Goal: Navigation & Orientation: Understand site structure

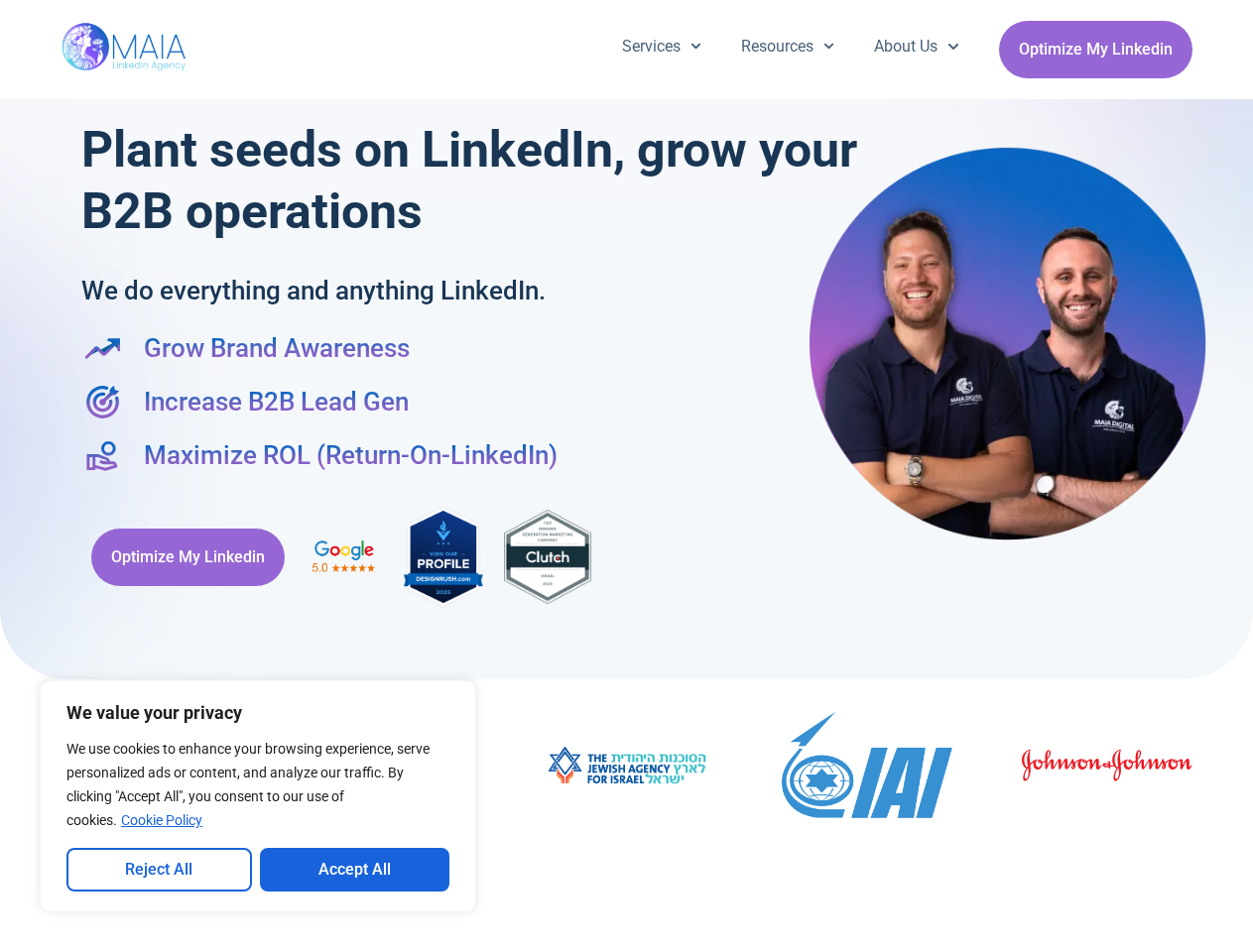
click at [626, 476] on div "Plant seeds on LinkedIn, grow your B2B operations We do everything and anything…" at bounding box center [627, 369] width 1111 height 520
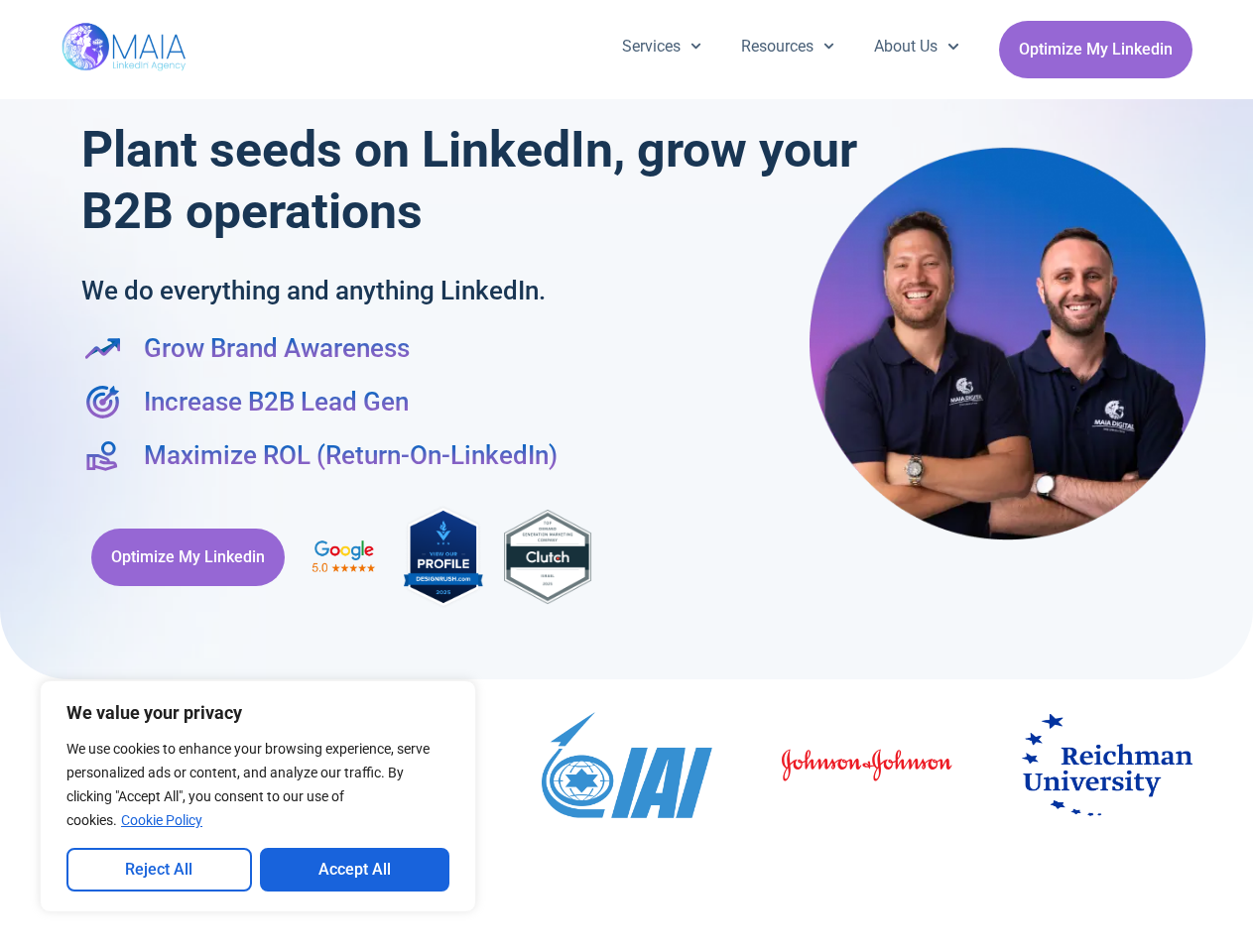
click at [158, 870] on button "Reject All" at bounding box center [159, 870] width 185 height 44
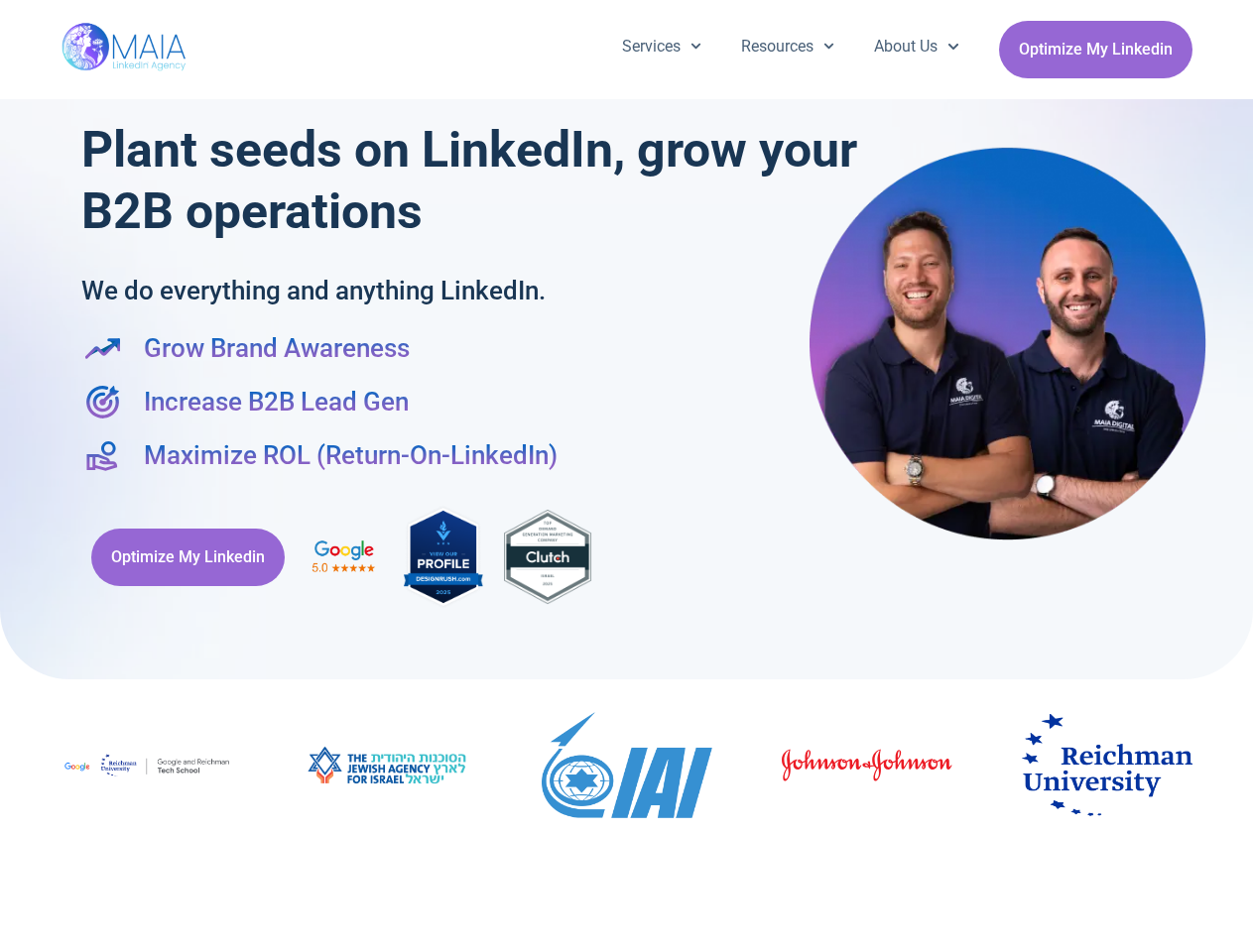
click at [660, 47] on link "Services" at bounding box center [661, 47] width 119 height 52
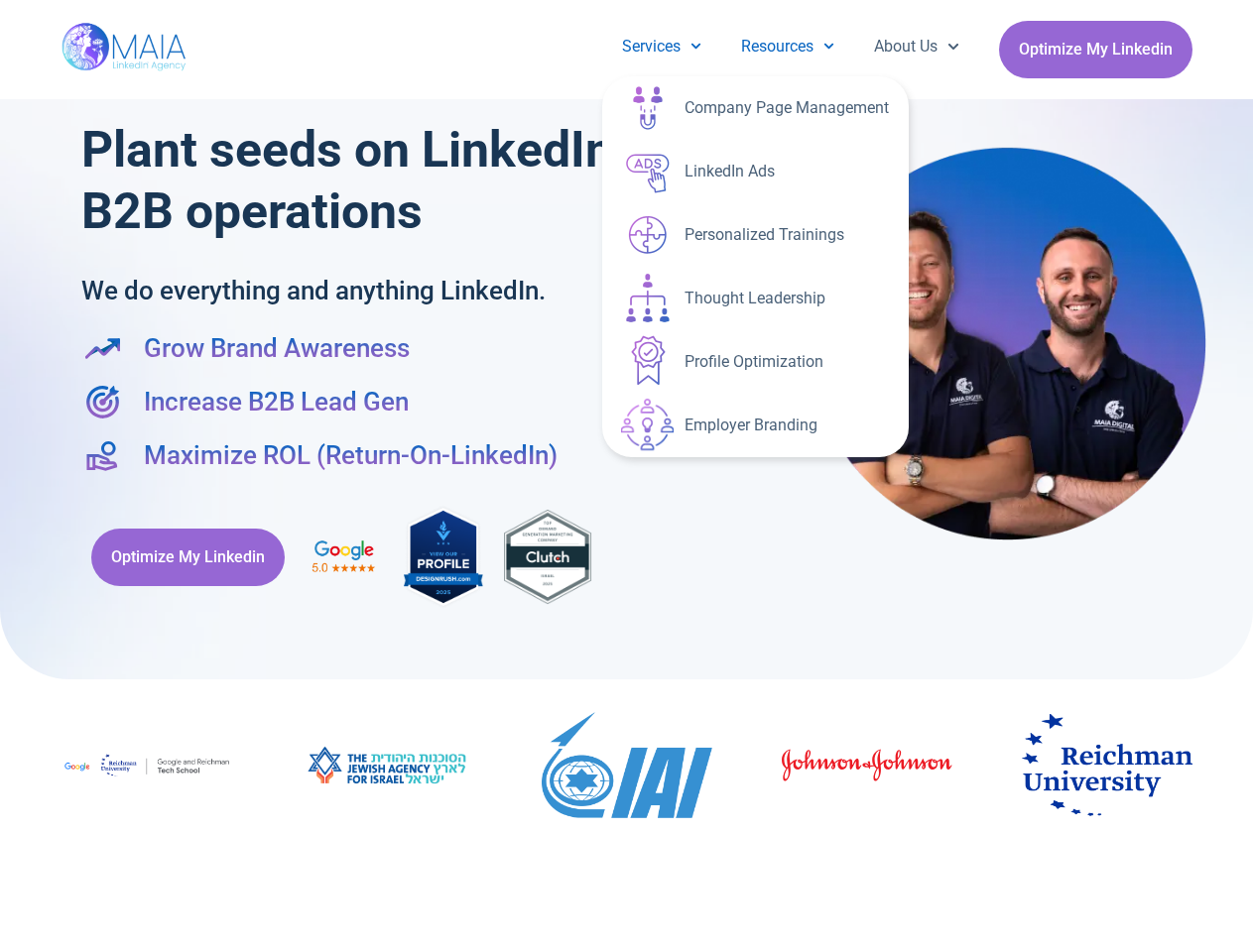
click at [783, 47] on link "Resources" at bounding box center [786, 47] width 133 height 52
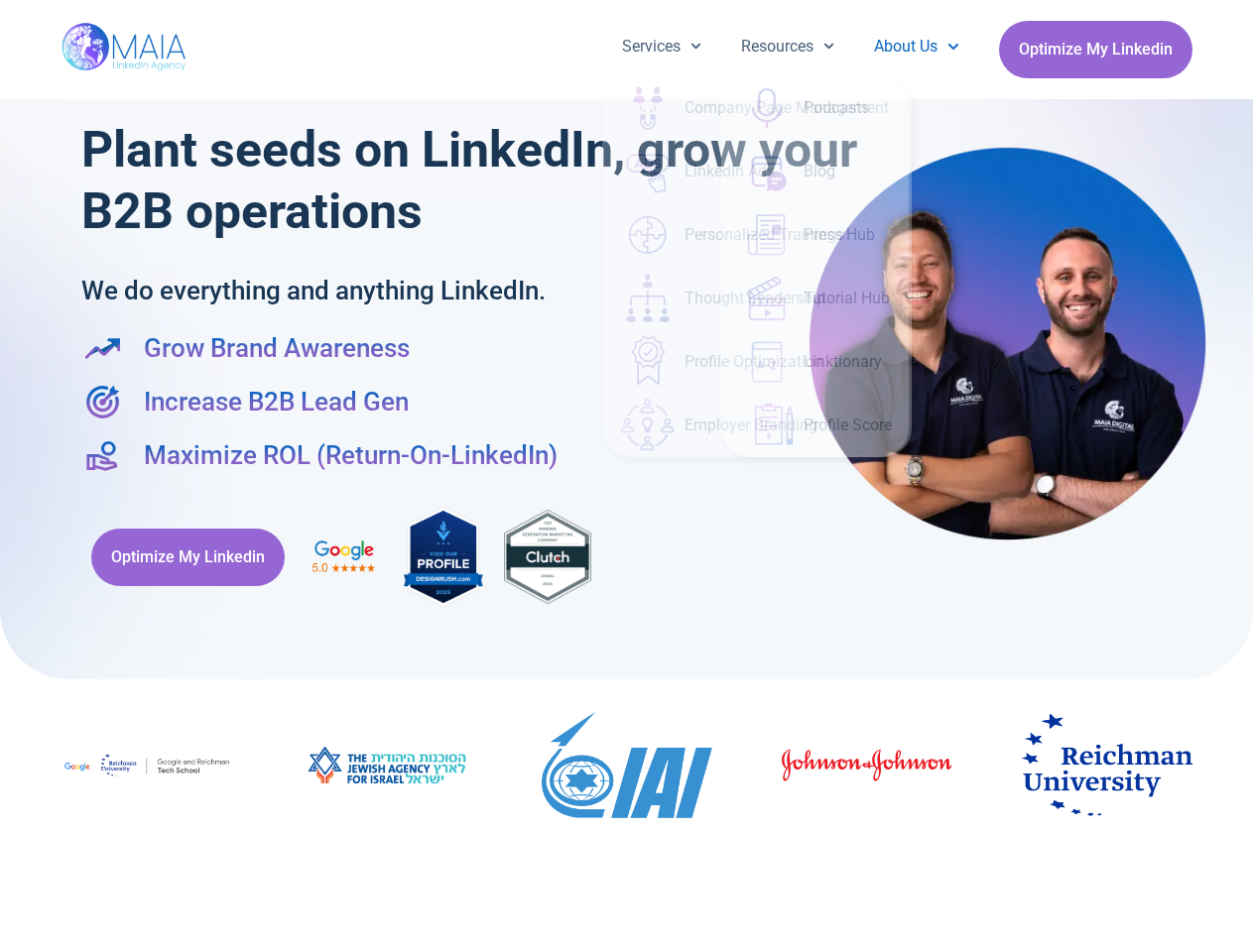
click at [912, 47] on link "About Us" at bounding box center [916, 47] width 124 height 52
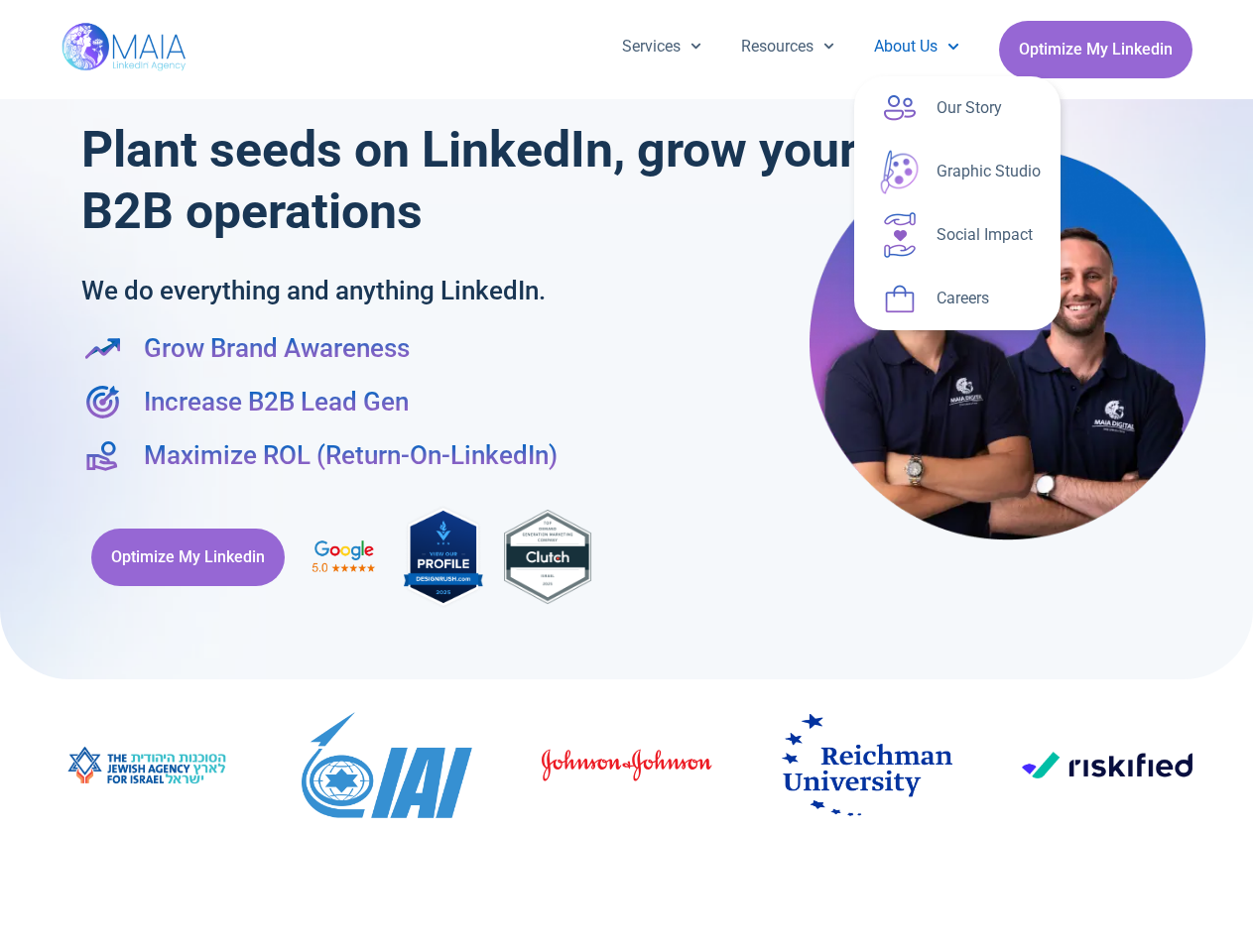
click at [472, 768] on img "9 / 19" at bounding box center [387, 766] width 170 height 106
